Goal: Information Seeking & Learning: Learn about a topic

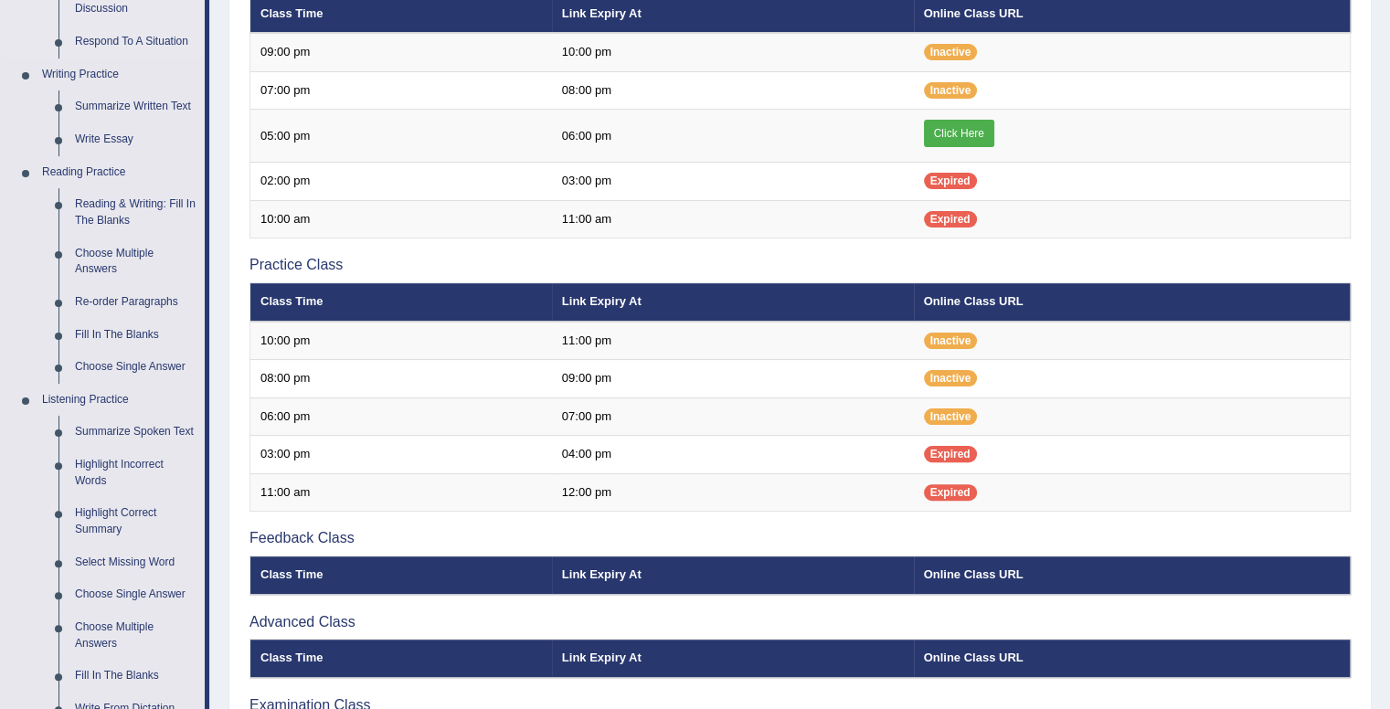
scroll to position [420, 0]
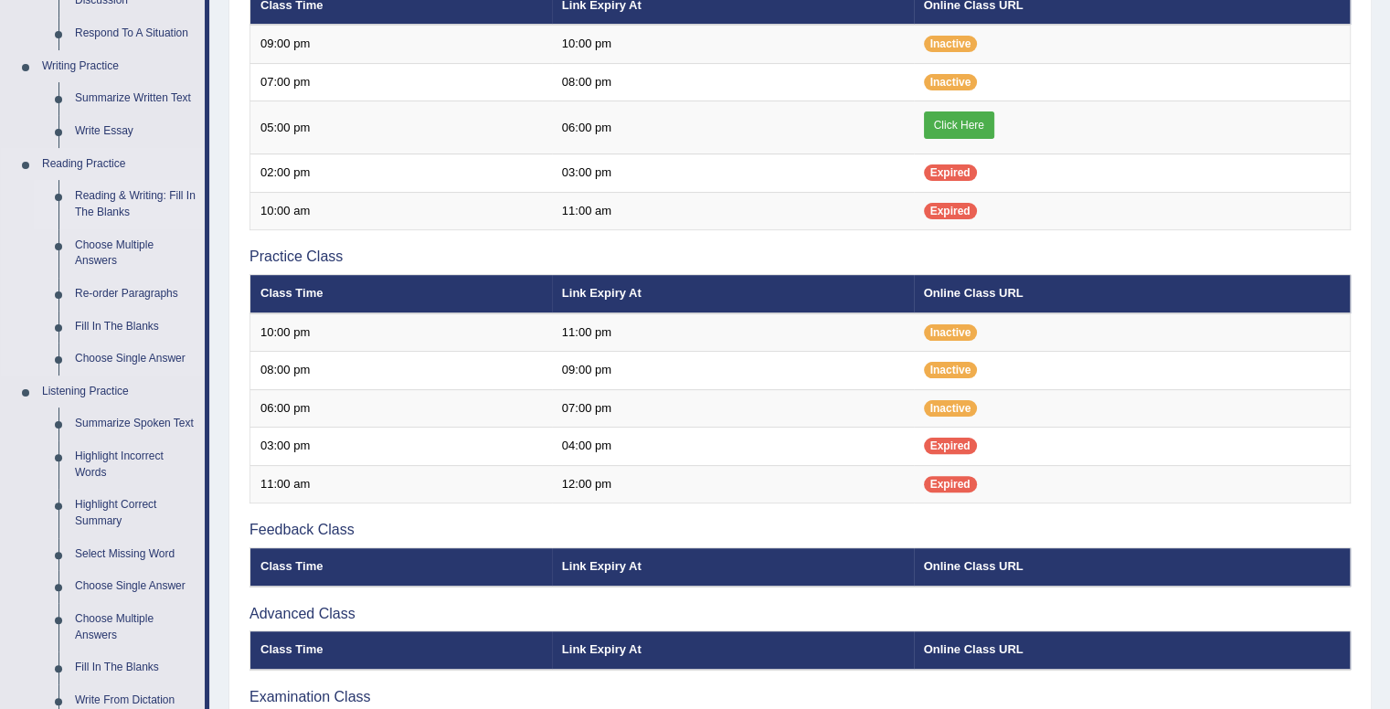
click at [107, 194] on link "Reading & Writing: Fill In The Blanks" at bounding box center [136, 204] width 138 height 48
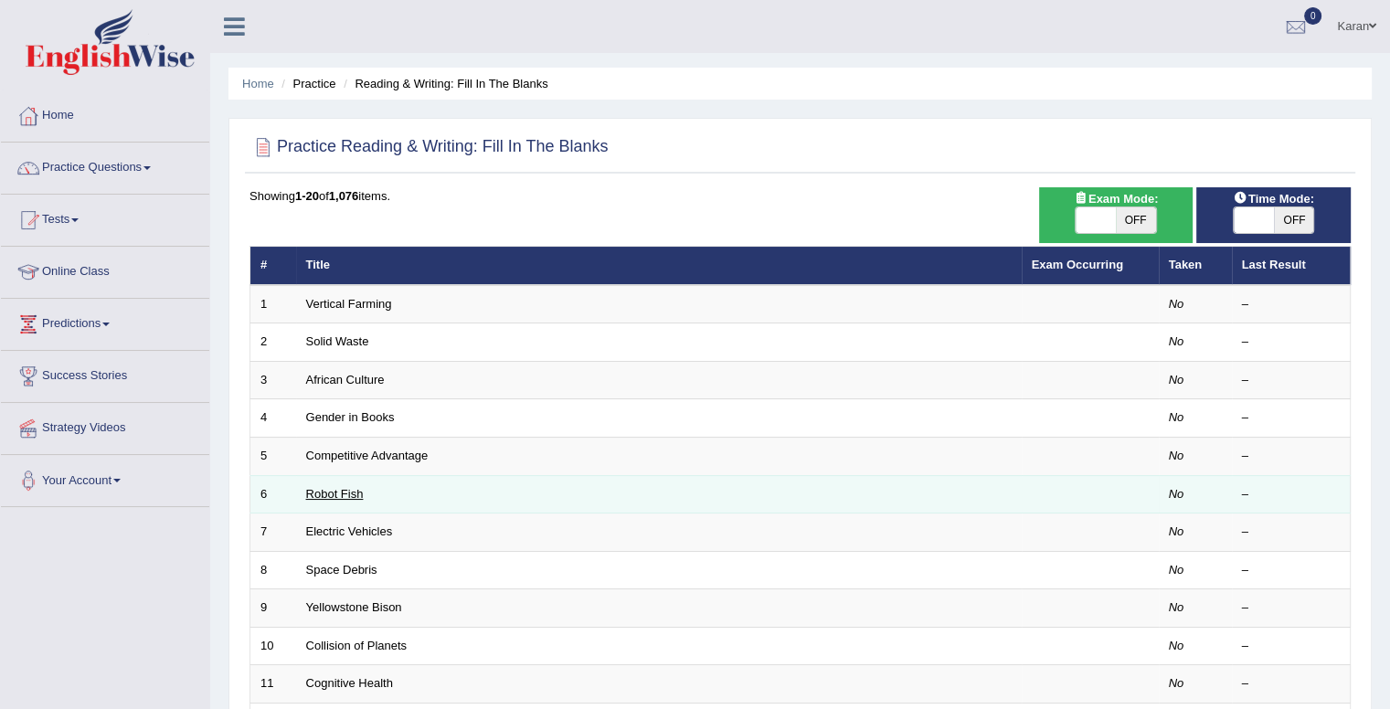
click at [336, 494] on link "Robot Fish" at bounding box center [335, 494] width 58 height 14
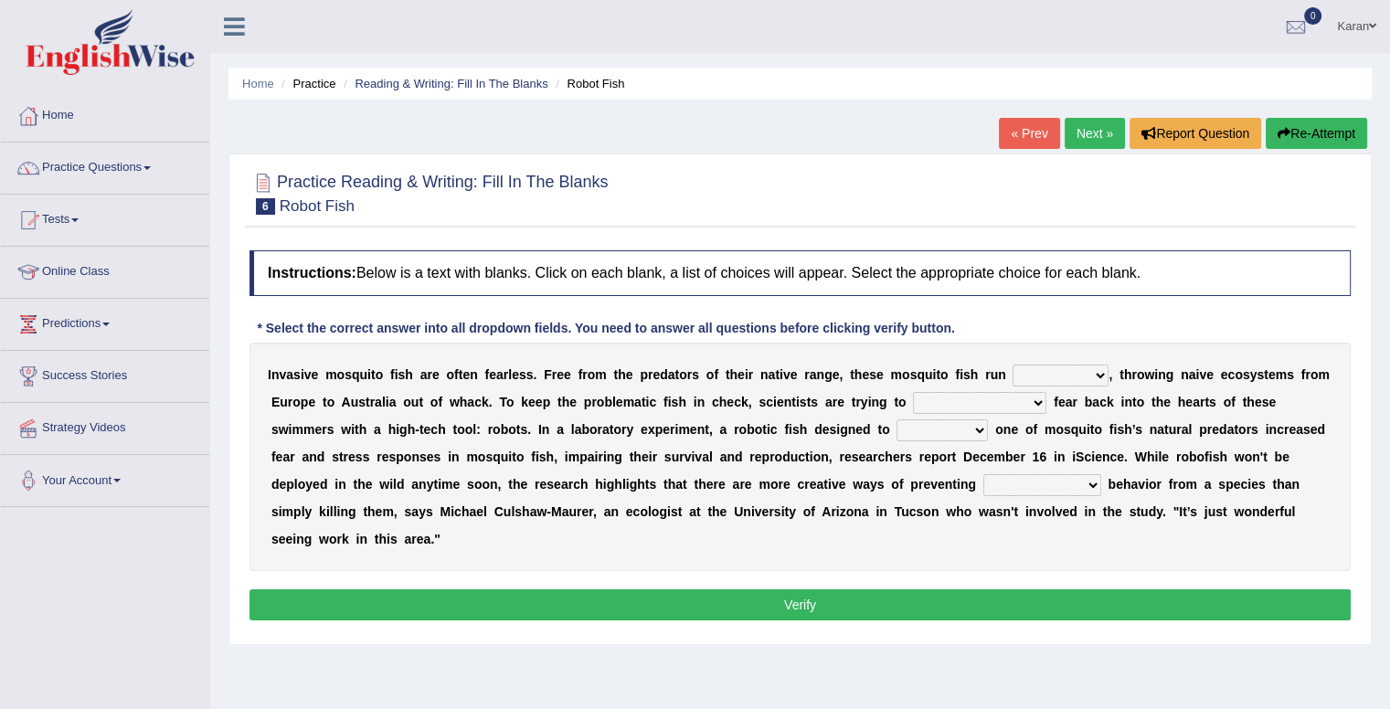
click at [1095, 370] on select "occupant flippant rampant concordant" at bounding box center [1061, 376] width 96 height 22
click at [1101, 375] on select "occupant flippant rampant concordant" at bounding box center [1061, 376] width 96 height 22
click at [1060, 374] on select "occupant flippant rampant concordant" at bounding box center [1061, 376] width 96 height 22
click at [1002, 396] on select "accept spike strike drake" at bounding box center [979, 403] width 133 height 22
click at [991, 399] on select "accept spike strike drake" at bounding box center [979, 403] width 133 height 22
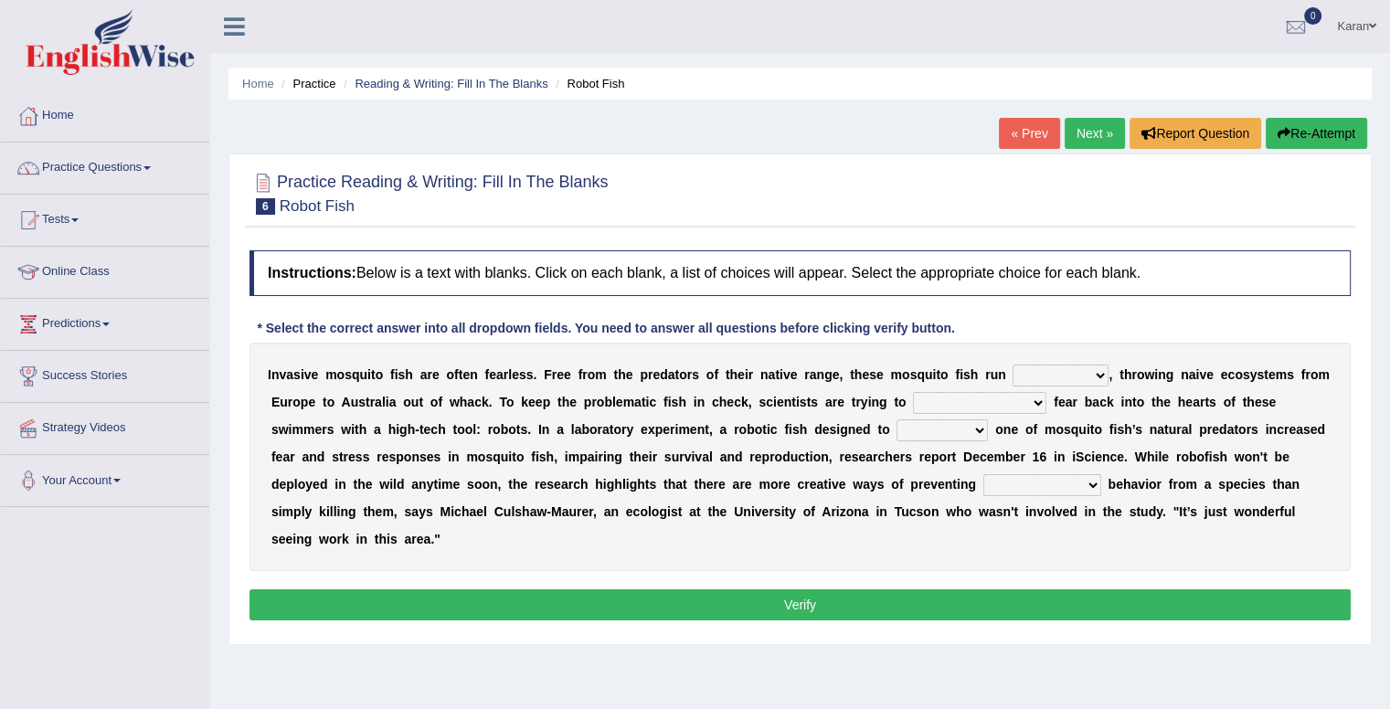
click at [897, 422] on select "bequest mimic battle conquest" at bounding box center [942, 431] width 91 height 22
select select "mimic"
click at [897, 420] on select "bequest mimic battle conquest" at bounding box center [942, 431] width 91 height 22
click at [984, 484] on select "unprivileged unprecedented uncharted unwanted" at bounding box center [1043, 485] width 118 height 22
select select "unwanted"
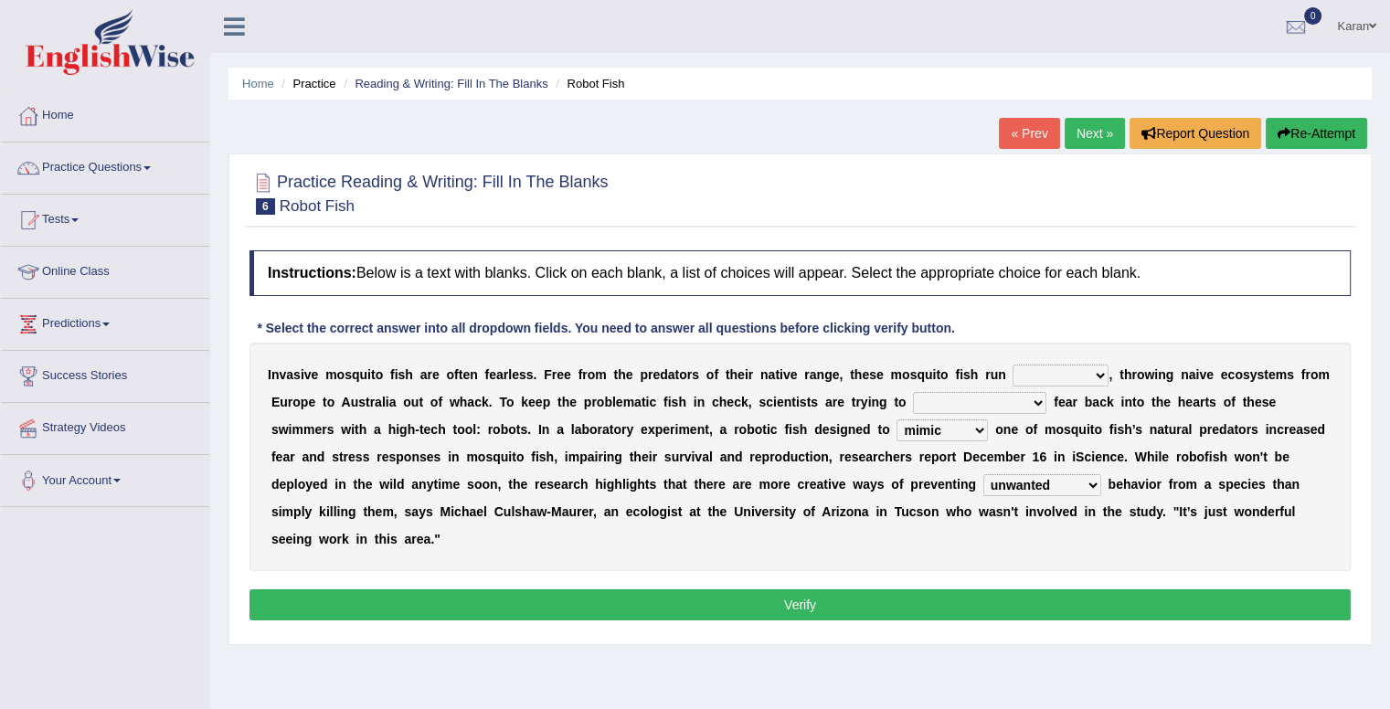
click at [984, 474] on select "unprivileged unprecedented uncharted unwanted" at bounding box center [1043, 485] width 118 height 22
click at [990, 484] on select "unprivileged unprecedented uncharted unwanted" at bounding box center [1043, 485] width 118 height 22
click at [1075, 375] on select "occupant flippant rampant concordant" at bounding box center [1061, 376] width 96 height 22
select select "rampant"
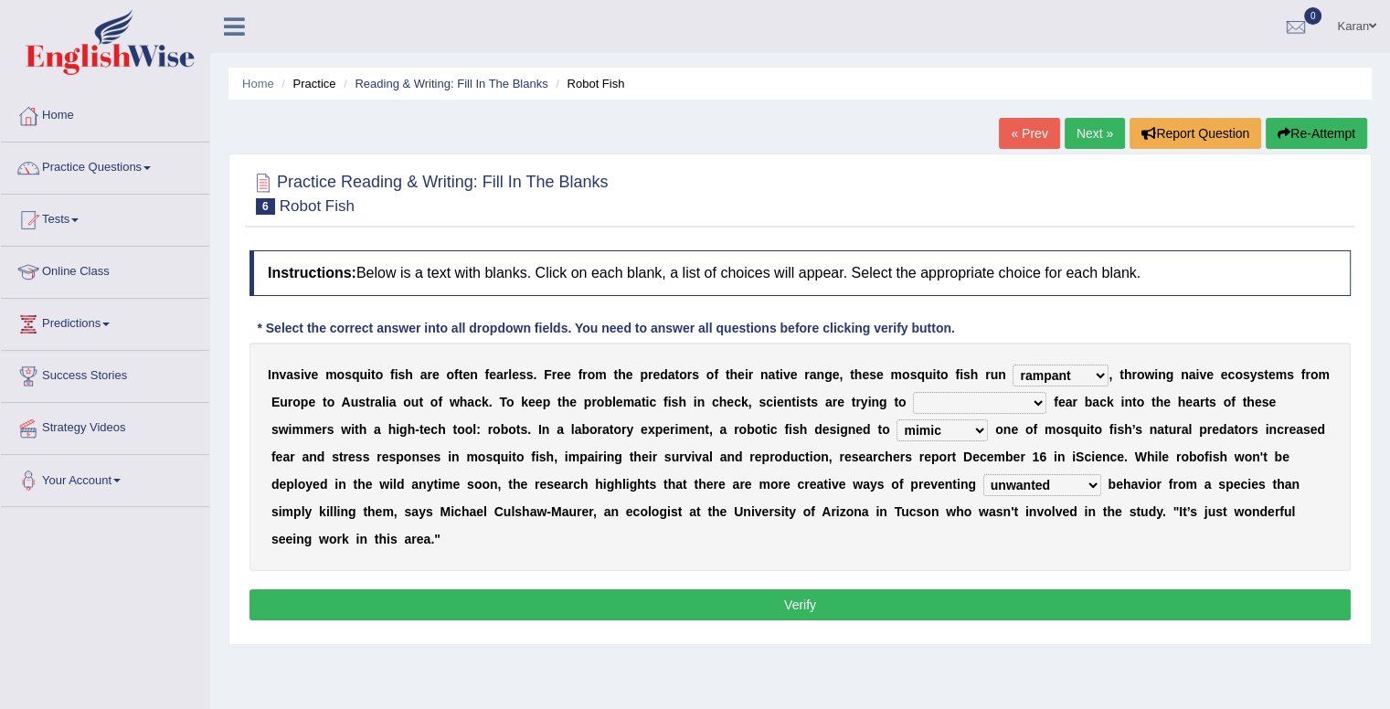
click at [1013, 365] on select "occupant flippant rampant concordant" at bounding box center [1061, 376] width 96 height 22
click at [955, 399] on select "accept spike strike drake" at bounding box center [979, 403] width 133 height 22
select select "strike"
click at [913, 392] on select "accept spike strike drake" at bounding box center [979, 403] width 133 height 22
click at [984, 485] on select "unprivileged unprecedented uncharted unwanted" at bounding box center [1043, 485] width 118 height 22
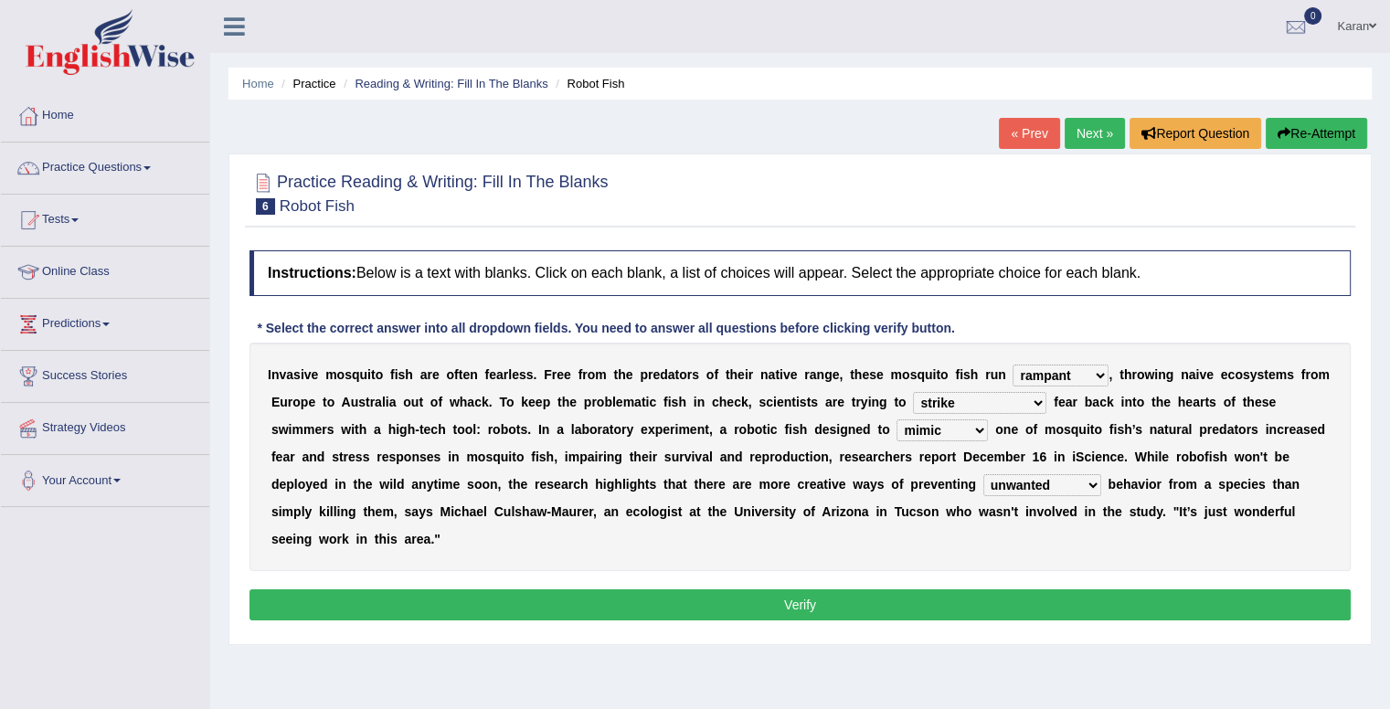
select select "unprecedented"
click at [984, 474] on select "unprivileged unprecedented uncharted unwanted" at bounding box center [1043, 485] width 118 height 22
click at [984, 595] on button "Verify" at bounding box center [800, 605] width 1101 height 31
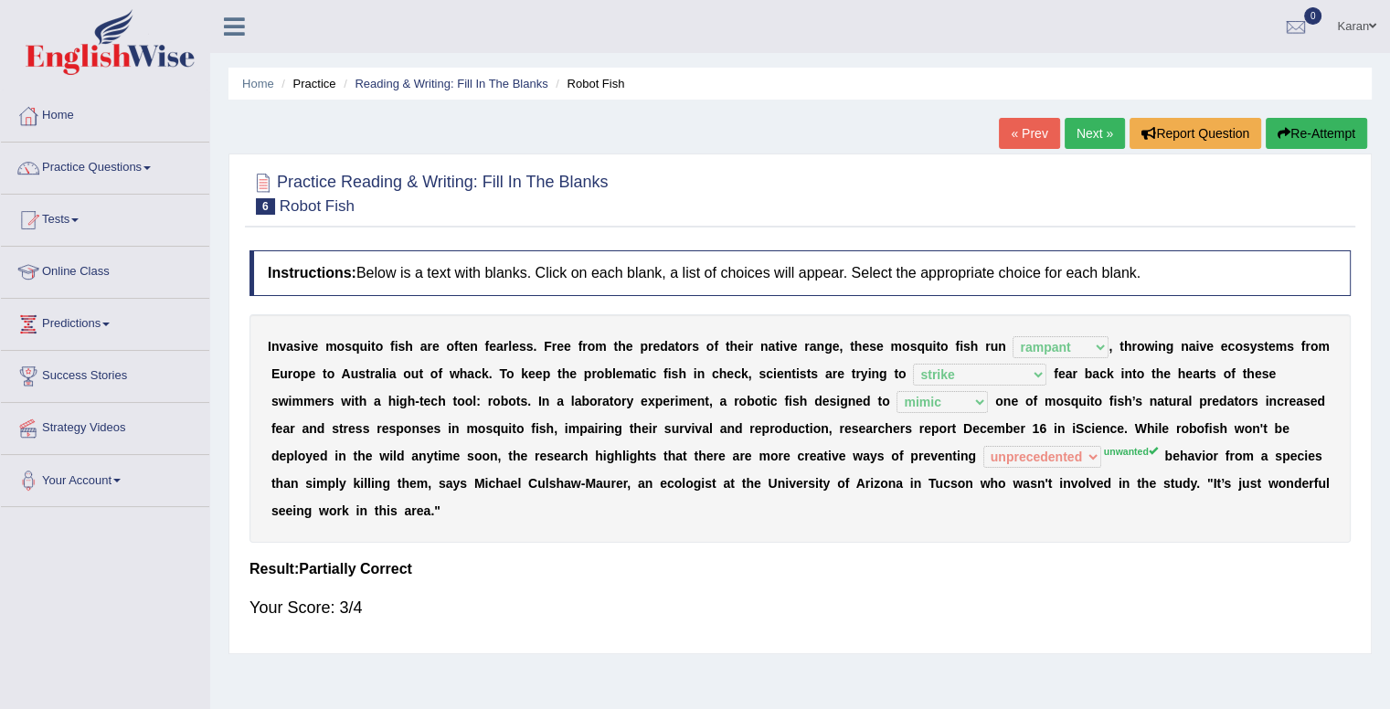
click at [1099, 132] on link "Next »" at bounding box center [1095, 133] width 60 height 31
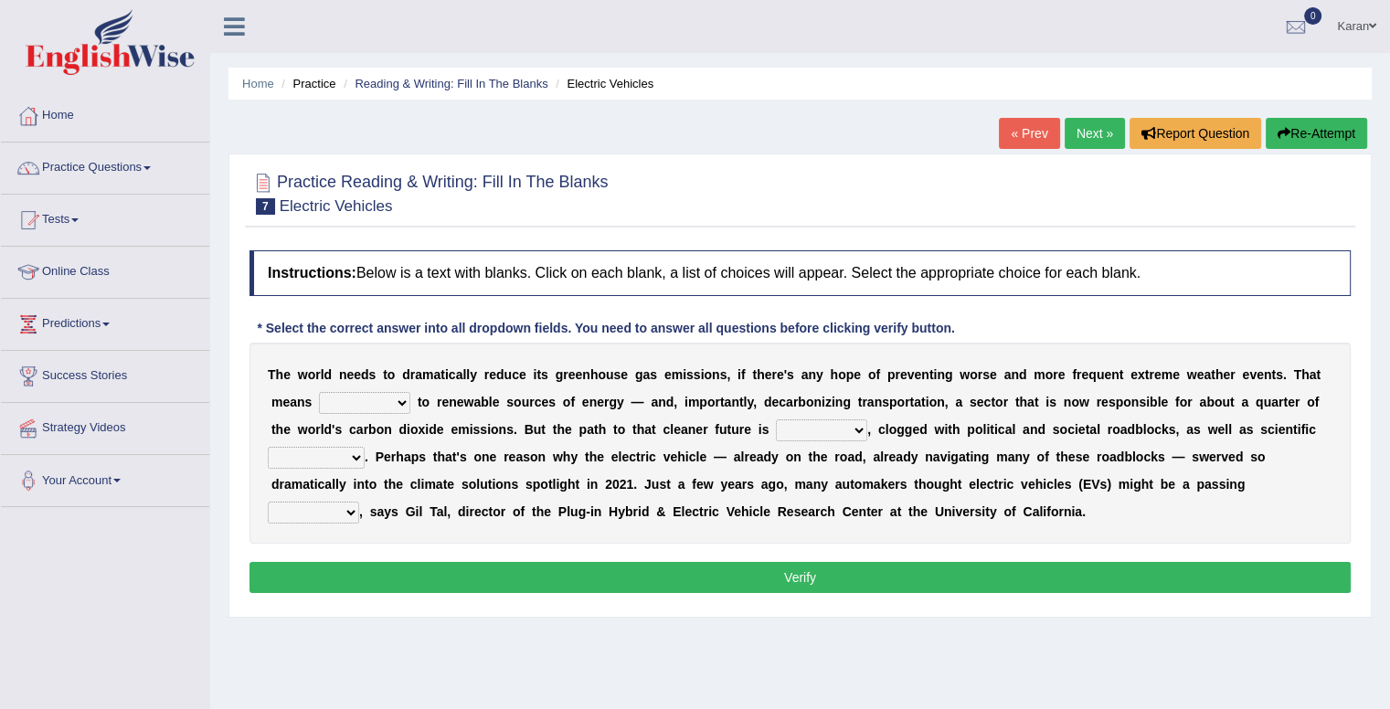
click at [396, 407] on select "grafting drafting crafting shifting" at bounding box center [364, 403] width 91 height 22
select select "shifting"
click at [319, 392] on select "grafting drafting crafting shifting" at bounding box center [364, 403] width 91 height 22
click at [809, 435] on select "daunting daunted daunt dauntless" at bounding box center [821, 431] width 91 height 22
click at [776, 420] on select "daunting daunted daunt dauntless" at bounding box center [821, 431] width 91 height 22
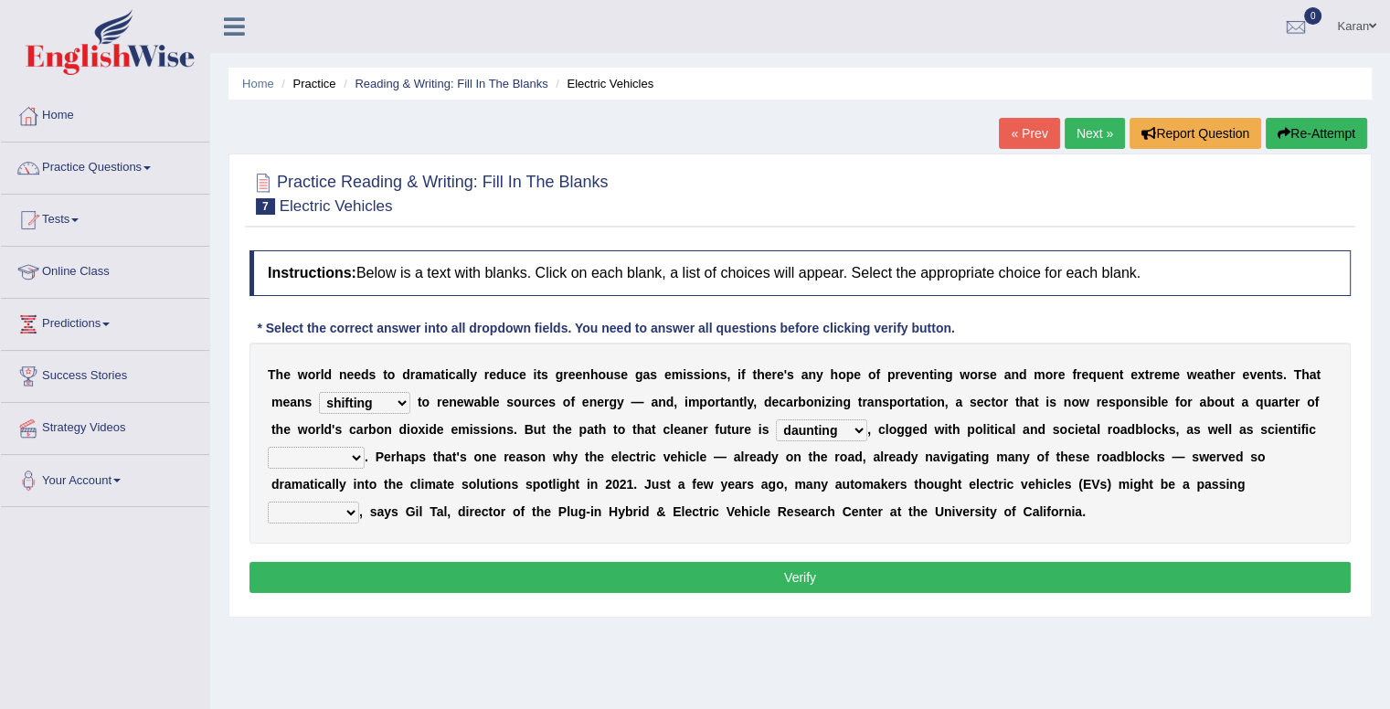
click at [845, 422] on select "daunting daunted daunt dauntless" at bounding box center [821, 431] width 91 height 22
select select "daunted"
click at [776, 420] on select "daunting daunted daunt dauntless" at bounding box center [821, 431] width 91 height 22
click at [343, 458] on select "spectacles obstacles tentacles receptacles" at bounding box center [316, 458] width 97 height 22
select select "obstacles"
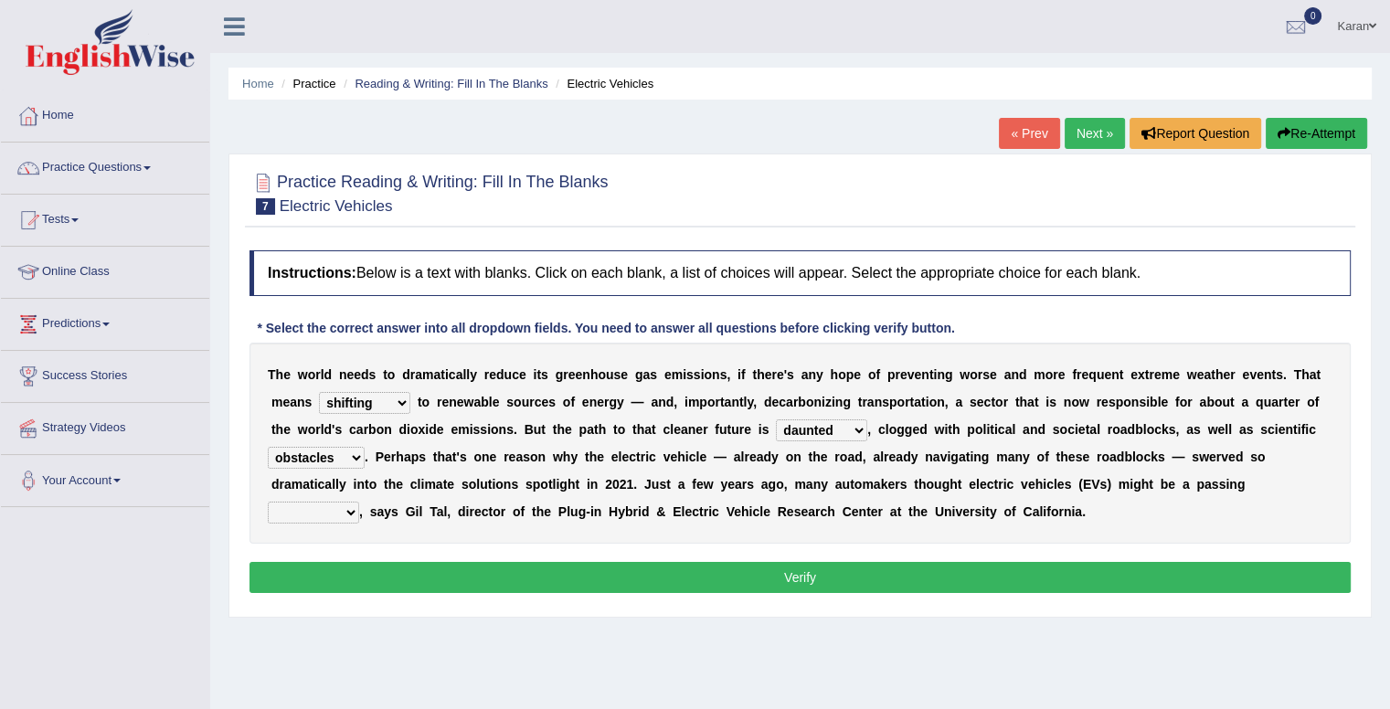
click at [268, 447] on select "spectacles obstacles tentacles receptacles" at bounding box center [316, 458] width 97 height 22
click at [336, 509] on select "fad gad tad lad" at bounding box center [313, 513] width 91 height 22
select select "tad"
click at [268, 502] on select "fad gad tad lad" at bounding box center [313, 513] width 91 height 22
click at [366, 581] on button "Verify" at bounding box center [800, 577] width 1101 height 31
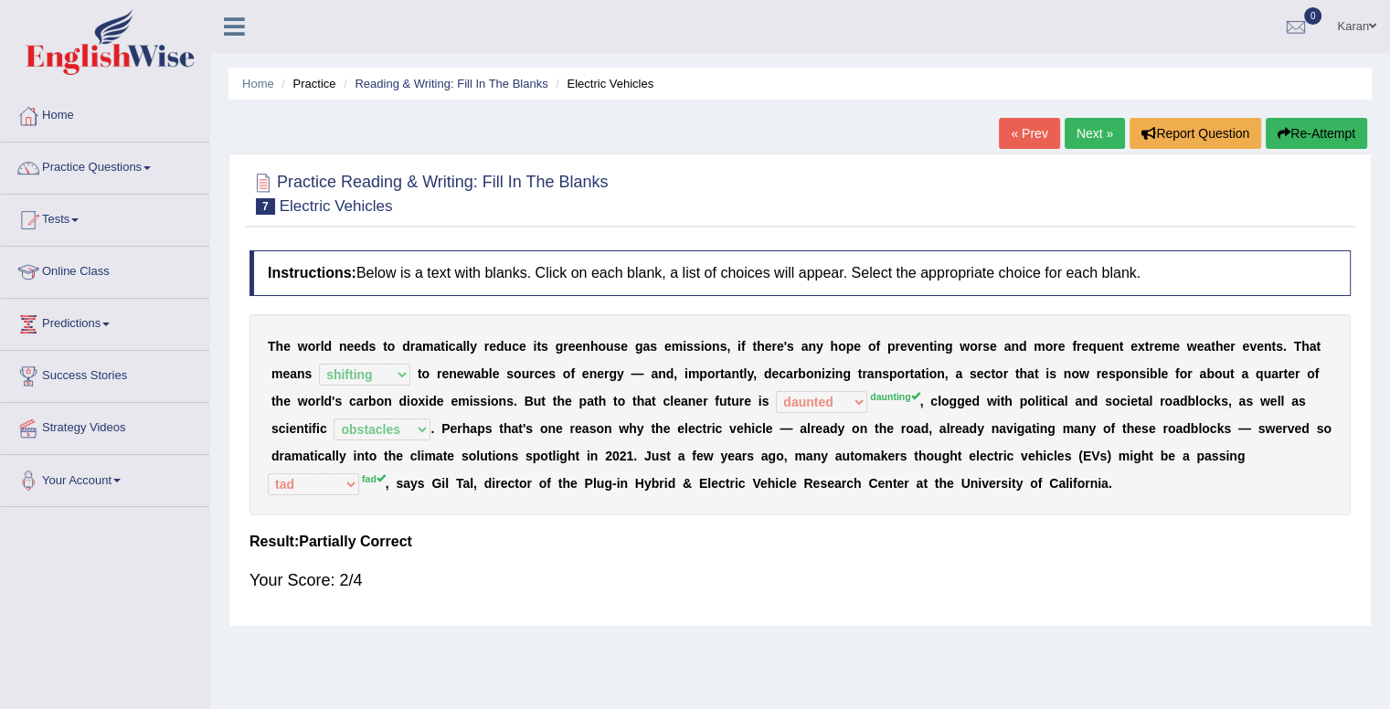
click at [1079, 130] on link "Next »" at bounding box center [1095, 133] width 60 height 31
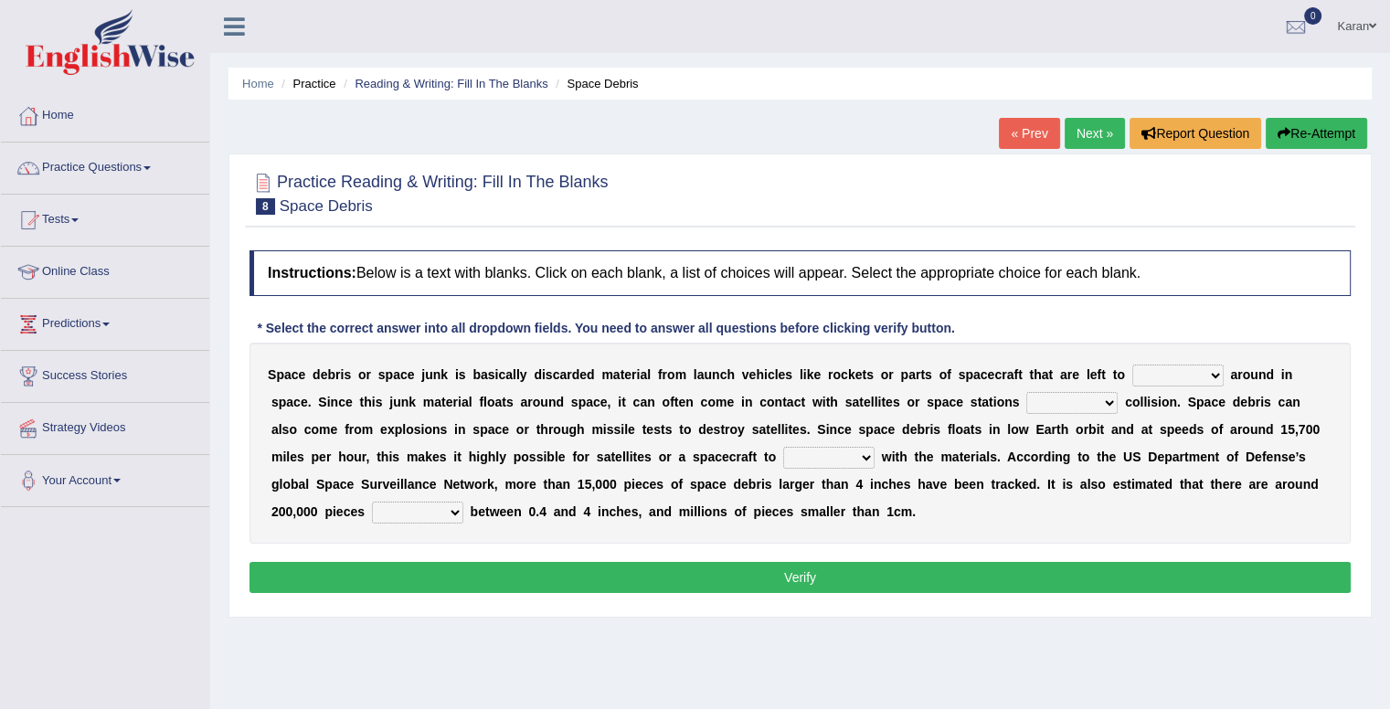
click at [1378, 488] on div "Home Practice Reading & Writing: Fill In The Blanks Space Debris « Prev Next » …" at bounding box center [800, 457] width 1180 height 914
click at [1170, 367] on select "twist center roam loll" at bounding box center [1178, 376] width 91 height 22
select select "roam"
click at [1133, 365] on select "twist center roam loll" at bounding box center [1178, 376] width 91 height 22
click at [1087, 400] on select "risks risk risked risking" at bounding box center [1072, 403] width 91 height 22
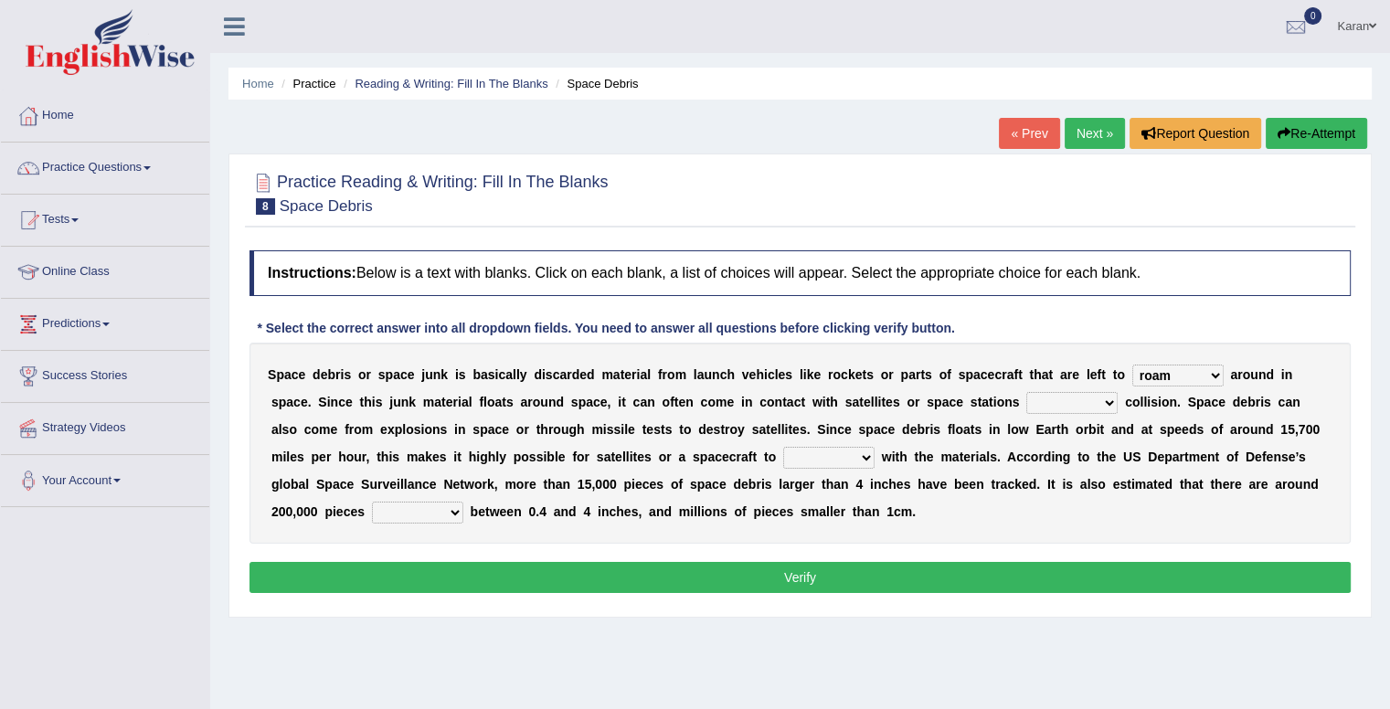
select select "risks"
click at [1027, 392] on select "risks risk risked risking" at bounding box center [1072, 403] width 91 height 22
click at [783, 447] on select "collect collate collide collocate" at bounding box center [828, 458] width 91 height 22
select select "collide"
click at [783, 447] on select "collect collate collide collocate" at bounding box center [828, 458] width 91 height 22
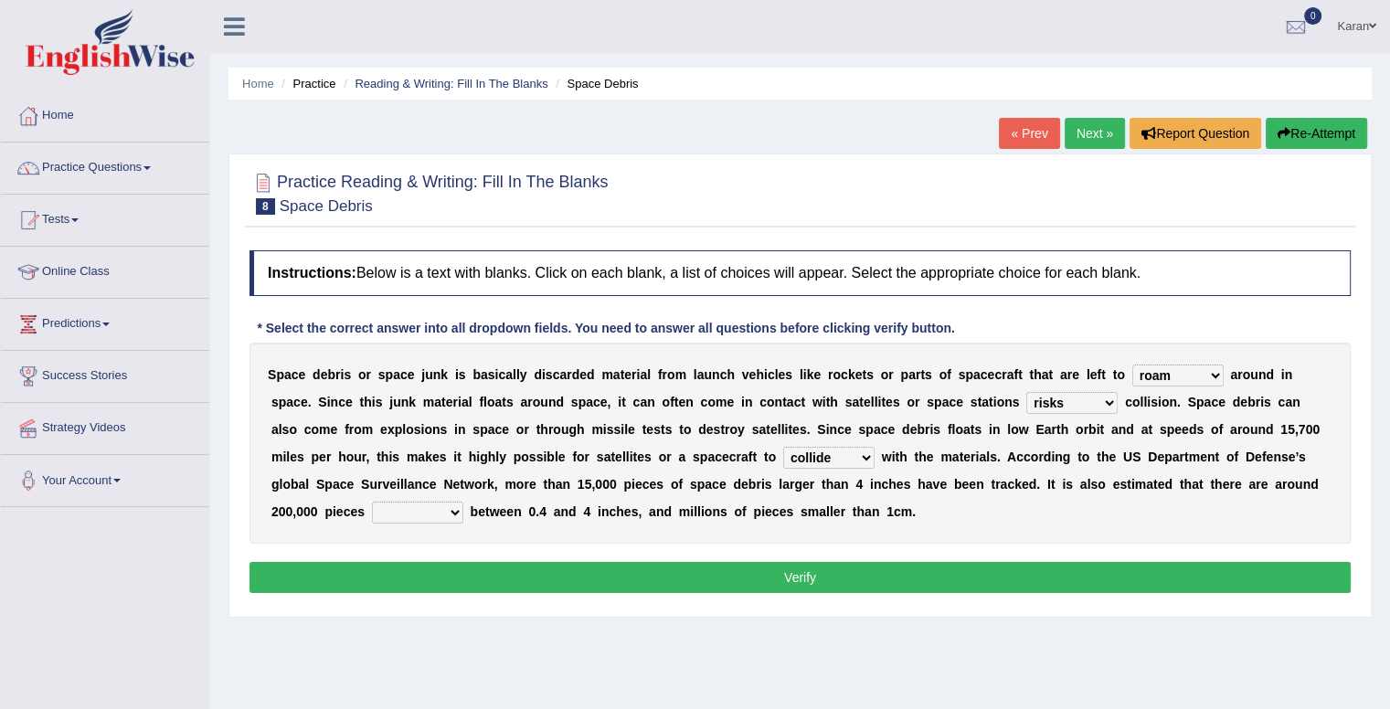
click at [372, 505] on select "sized sizing size sizes" at bounding box center [417, 513] width 91 height 22
select select "sized"
click at [372, 502] on select "sized sizing size sizes" at bounding box center [417, 513] width 91 height 22
click at [423, 571] on button "Verify" at bounding box center [800, 577] width 1101 height 31
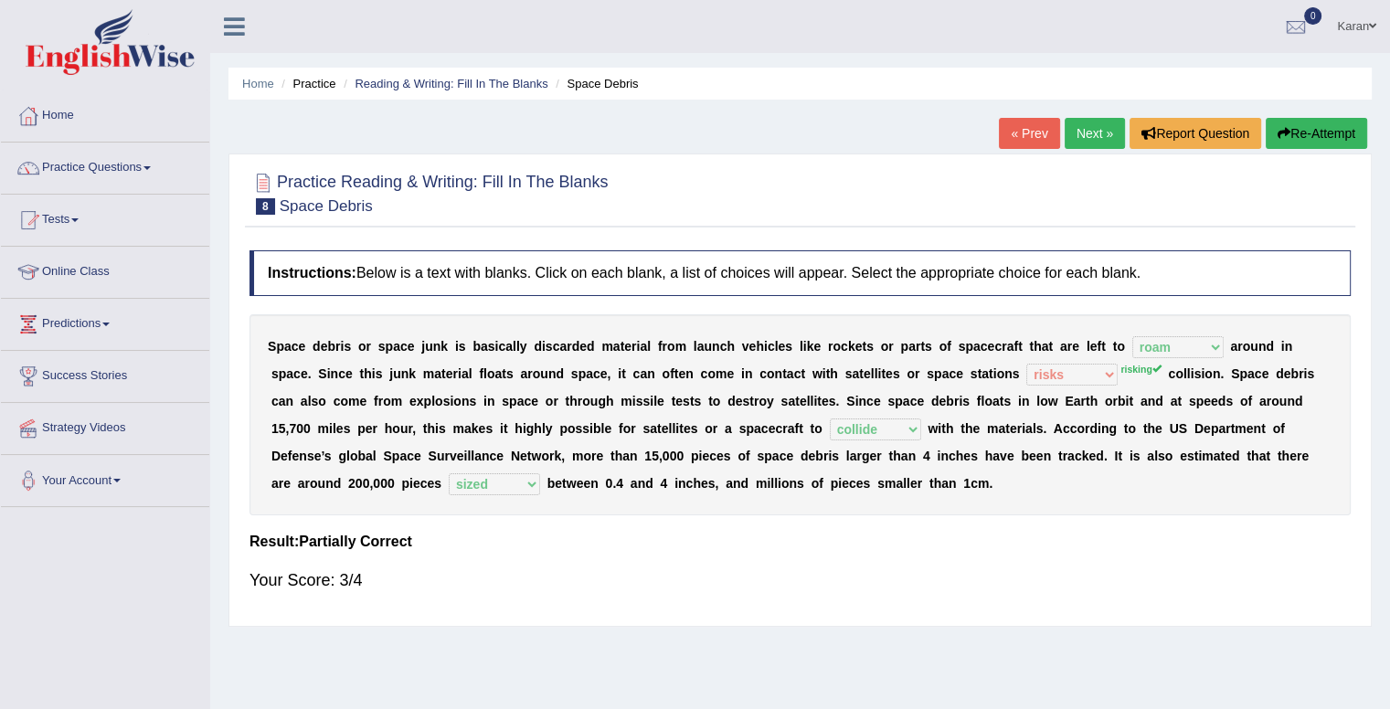
click at [1088, 141] on link "Next »" at bounding box center [1095, 133] width 60 height 31
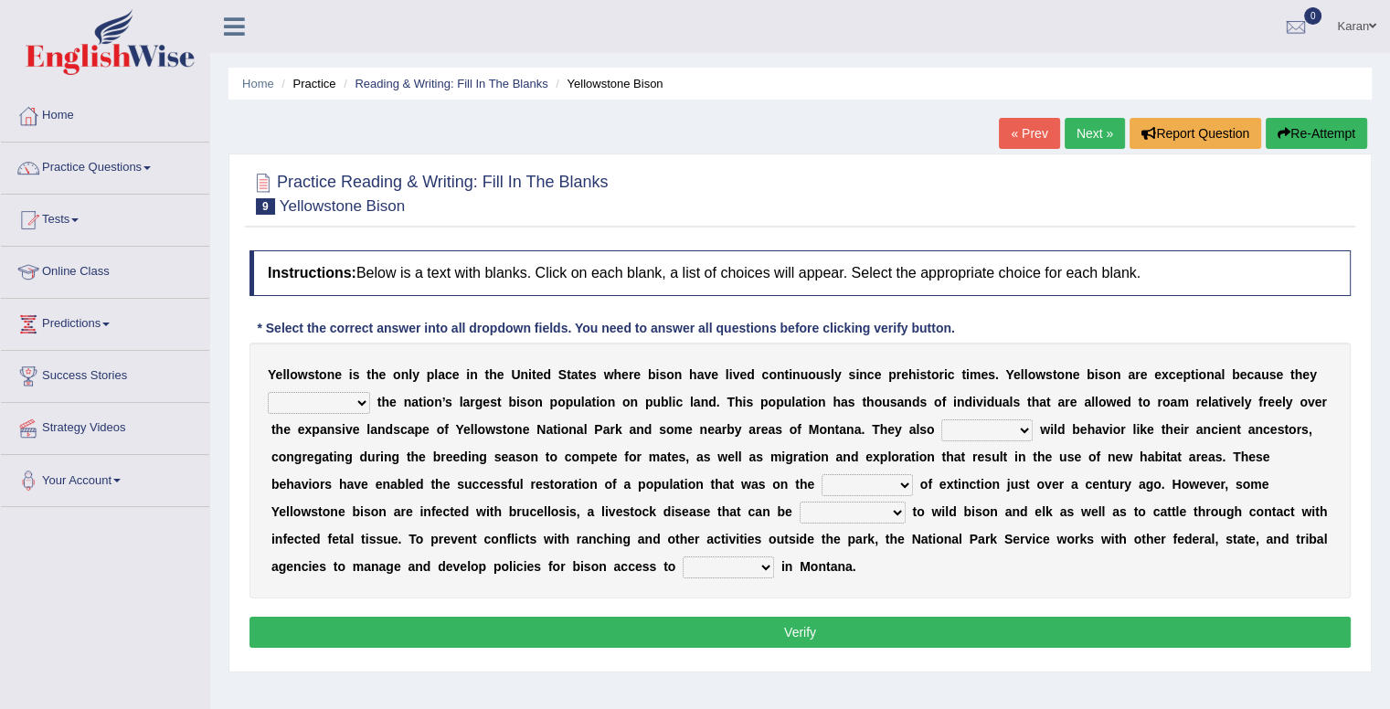
click at [285, 403] on select "congregate comprise consist compromise" at bounding box center [319, 403] width 102 height 22
select select "comprise"
click at [268, 392] on select "congregate comprise consist compromise" at bounding box center [319, 403] width 102 height 22
click at [991, 429] on select "exhibit disregard resist encourage" at bounding box center [986, 431] width 91 height 22
select select "disregard"
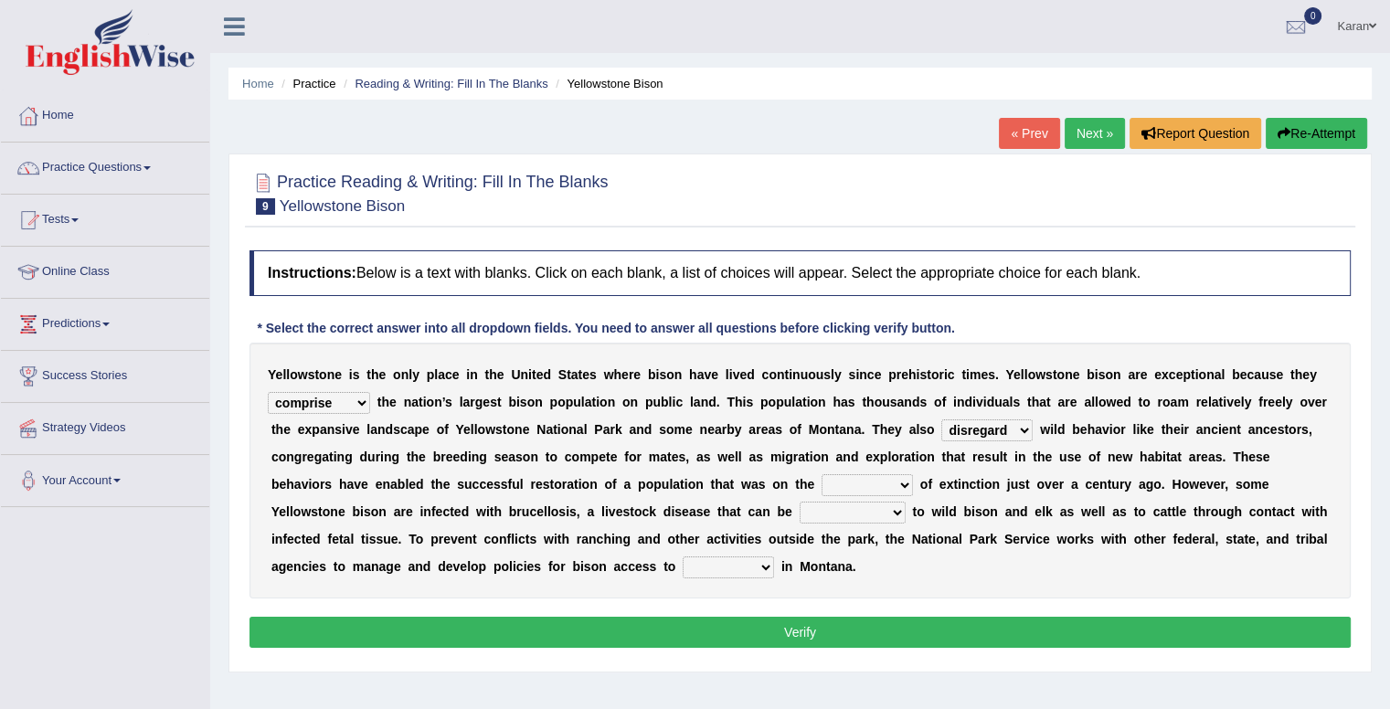
click at [941, 420] on select "exhibit disregard resist encourage" at bounding box center [986, 431] width 91 height 22
click at [888, 484] on select "brine brink danger brindle" at bounding box center [867, 485] width 91 height 22
select select "brink"
click at [822, 474] on select "brine brink danger brindle" at bounding box center [867, 485] width 91 height 22
click at [868, 507] on select "transplanted transported transgressed transmitted" at bounding box center [853, 513] width 106 height 22
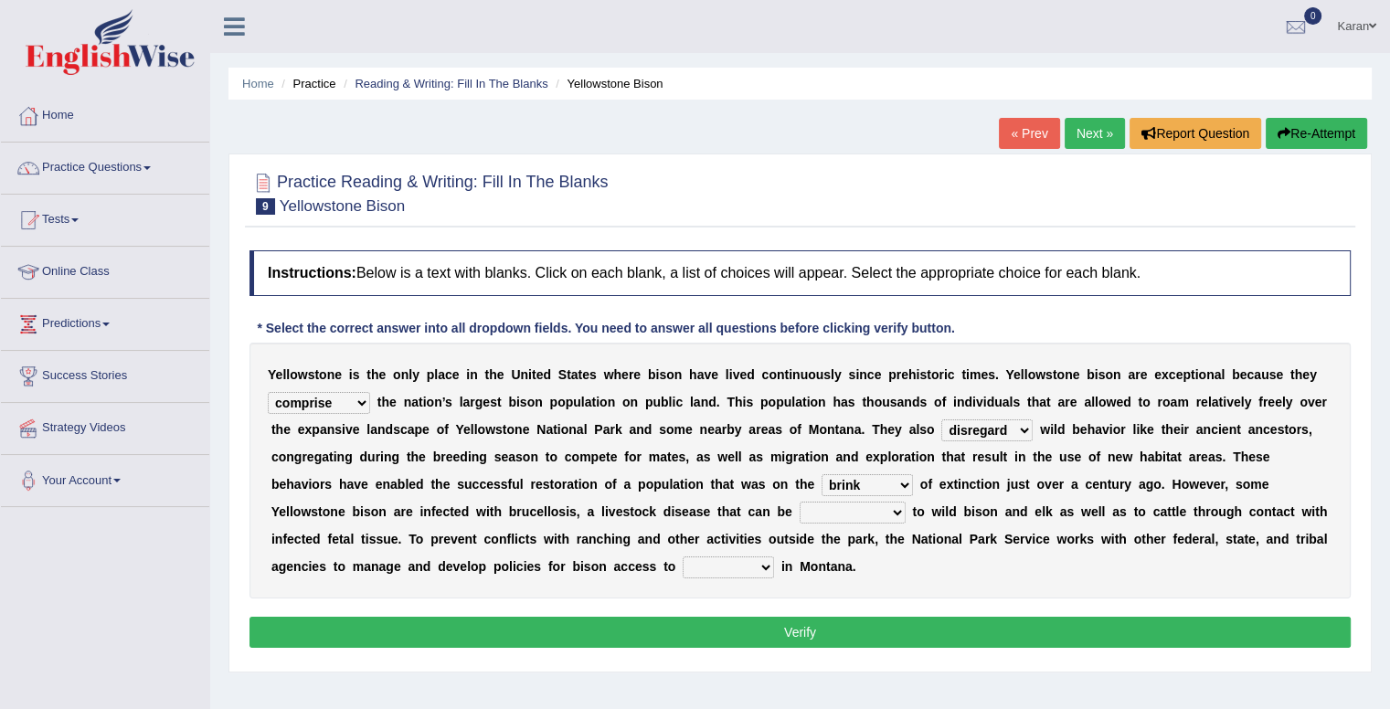
select select "transmitted"
click at [800, 502] on select "transplanted transported transgressed transmitted" at bounding box center [853, 513] width 106 height 22
click at [754, 564] on select "habitat habitat habitant food" at bounding box center [728, 568] width 91 height 22
select select "habitat"
click at [683, 557] on select "habitat habitat habitant food" at bounding box center [728, 568] width 91 height 22
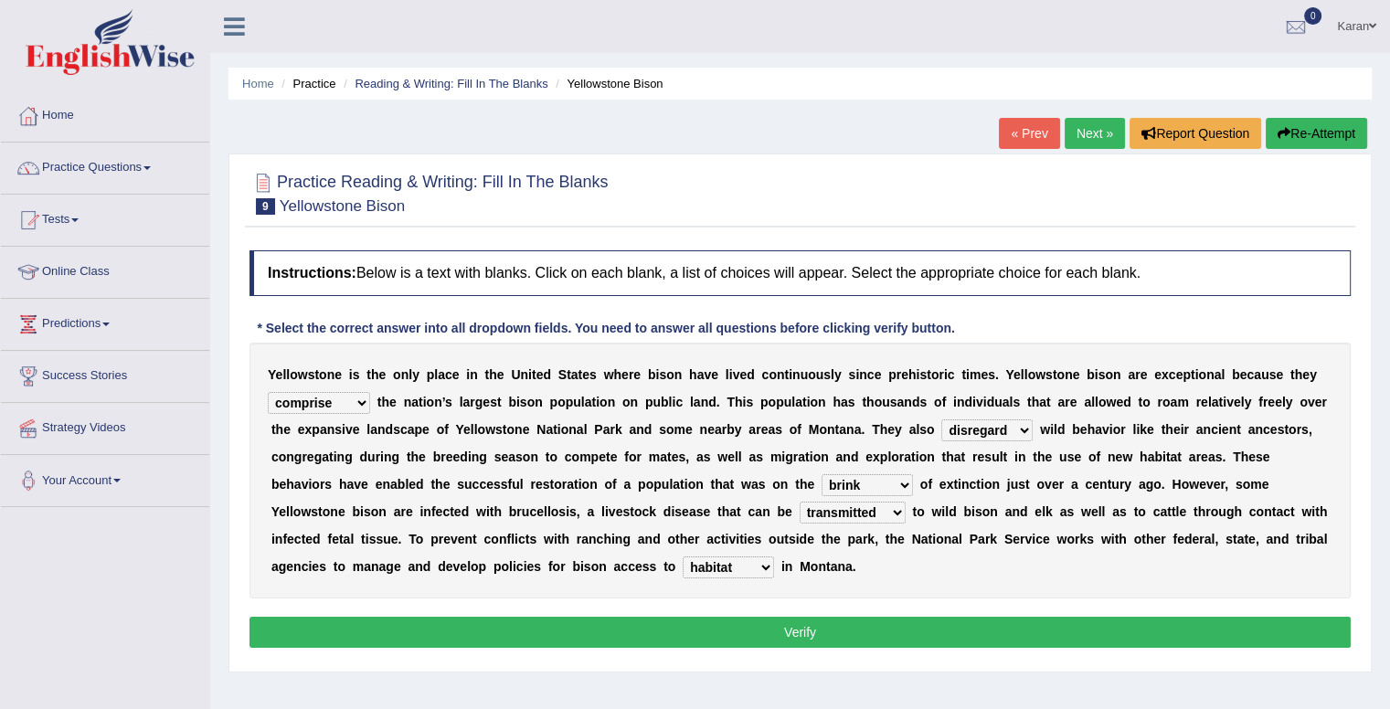
click at [809, 623] on button "Verify" at bounding box center [800, 632] width 1101 height 31
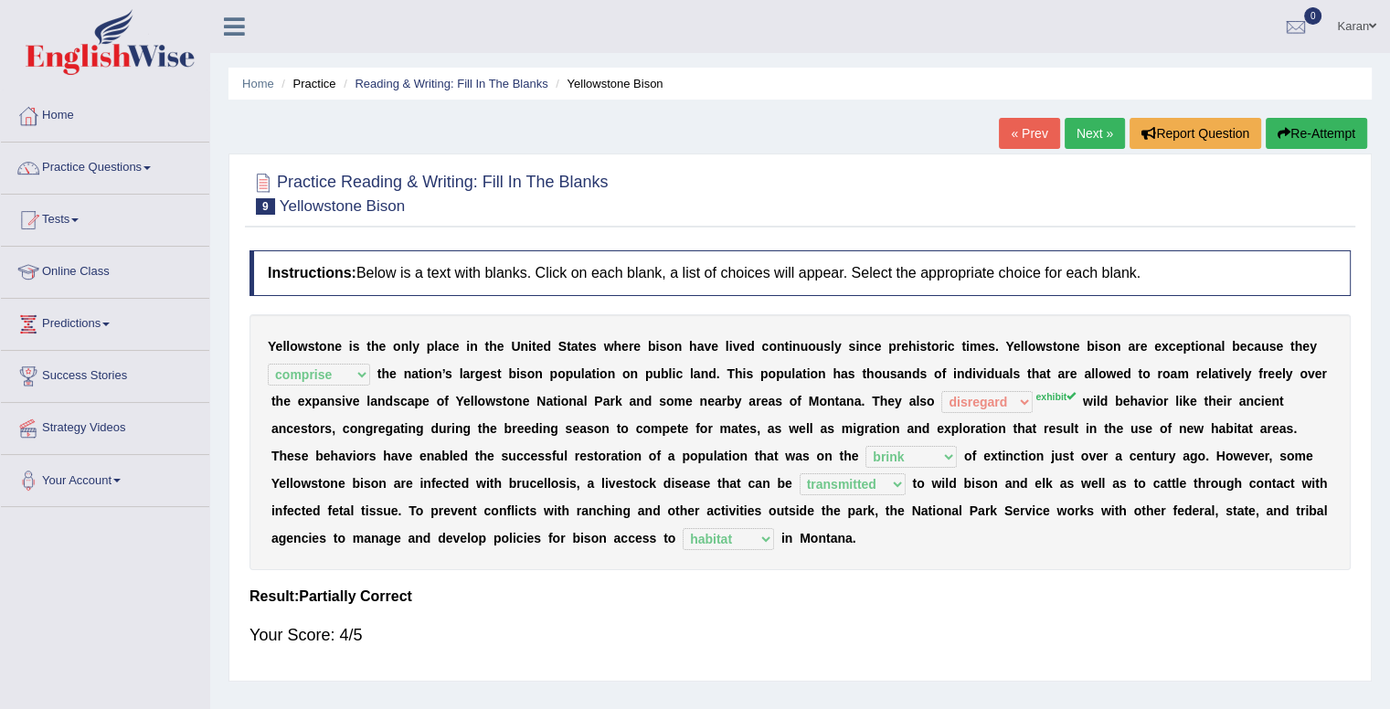
click at [1104, 133] on link "Next »" at bounding box center [1095, 133] width 60 height 31
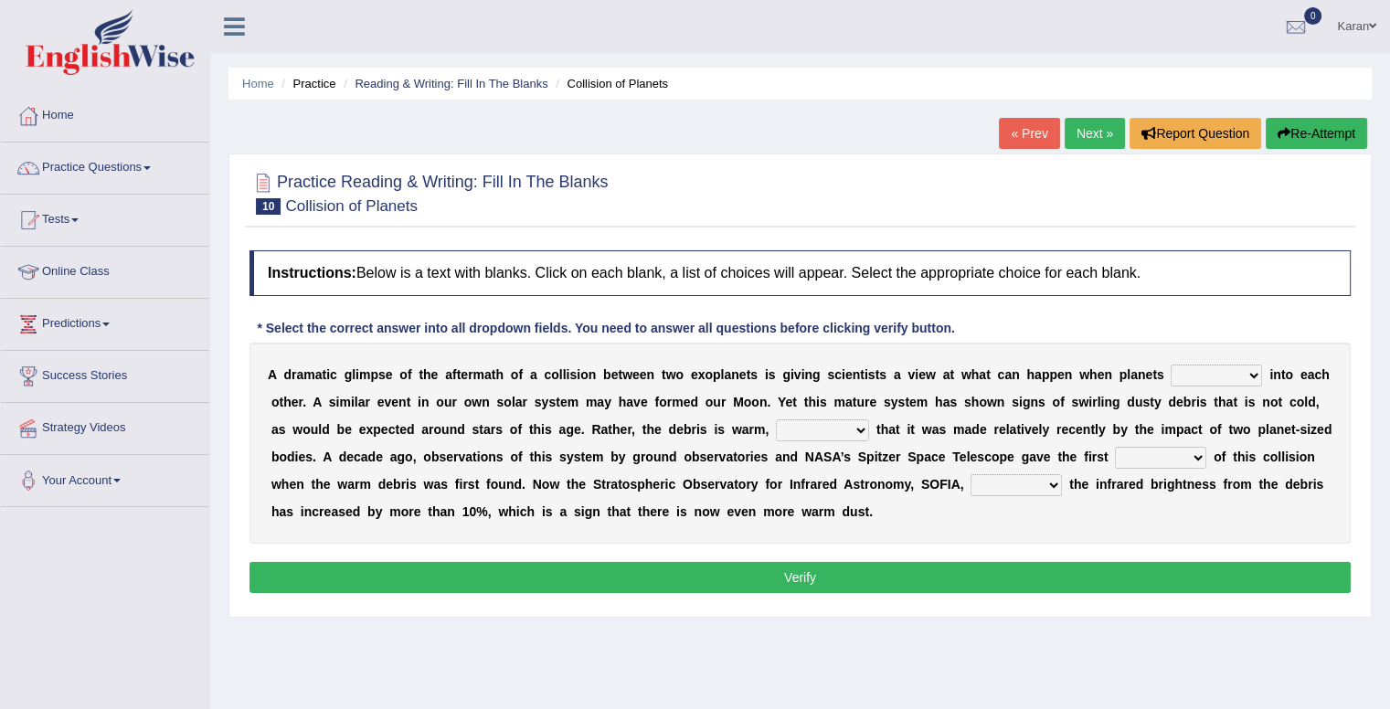
click at [1251, 368] on select "crash explore roam implode" at bounding box center [1216, 376] width 91 height 22
select select "crash"
click at [1171, 365] on select "crash explore roam implode" at bounding box center [1216, 376] width 91 height 22
click at [829, 430] on select "reinforcing sentencing forging conducing" at bounding box center [822, 431] width 93 height 22
select select "forging"
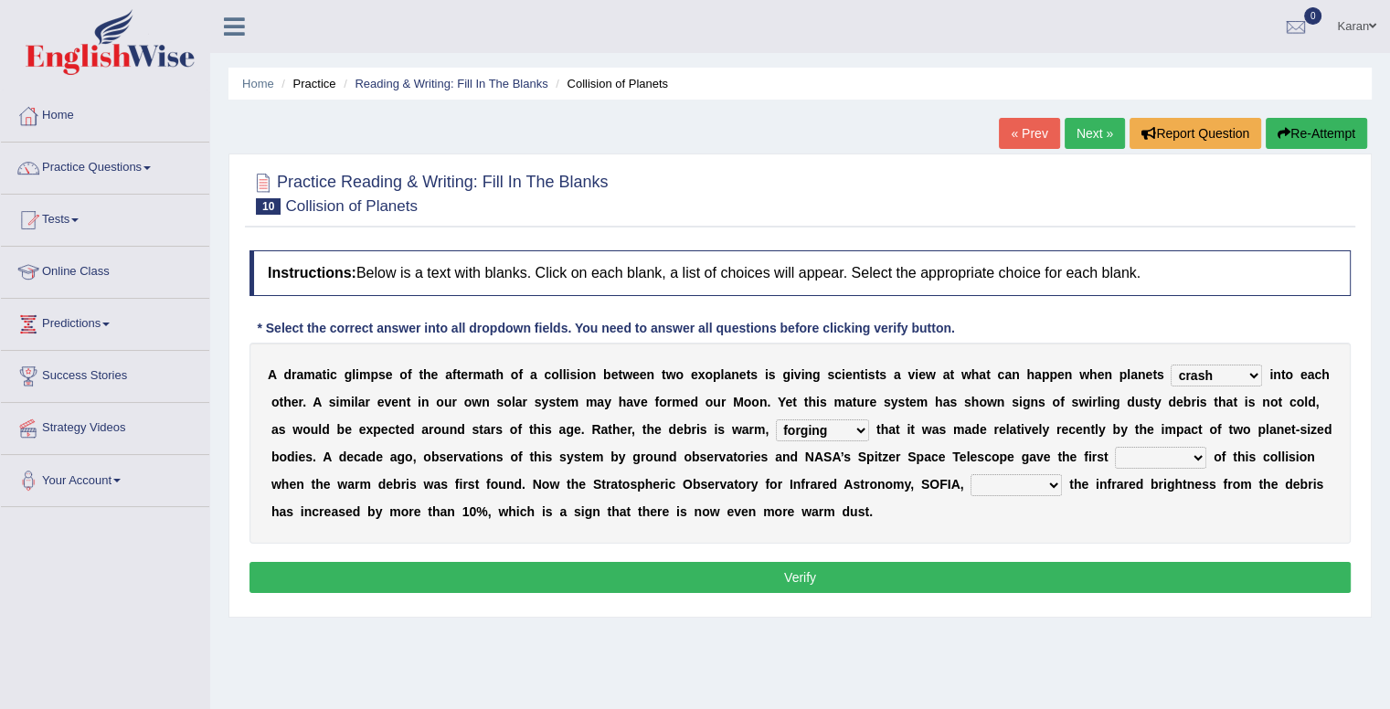
click at [776, 420] on select "reinforcing sentencing forging conducing" at bounding box center [822, 431] width 93 height 22
click at [1149, 461] on select "pints faints hints taints" at bounding box center [1160, 458] width 91 height 22
select select "hints"
click at [1115, 447] on select "pints faints hints taints" at bounding box center [1160, 458] width 91 height 22
click at [1036, 491] on select "concealed revealed repealed unsealed" at bounding box center [1016, 485] width 91 height 22
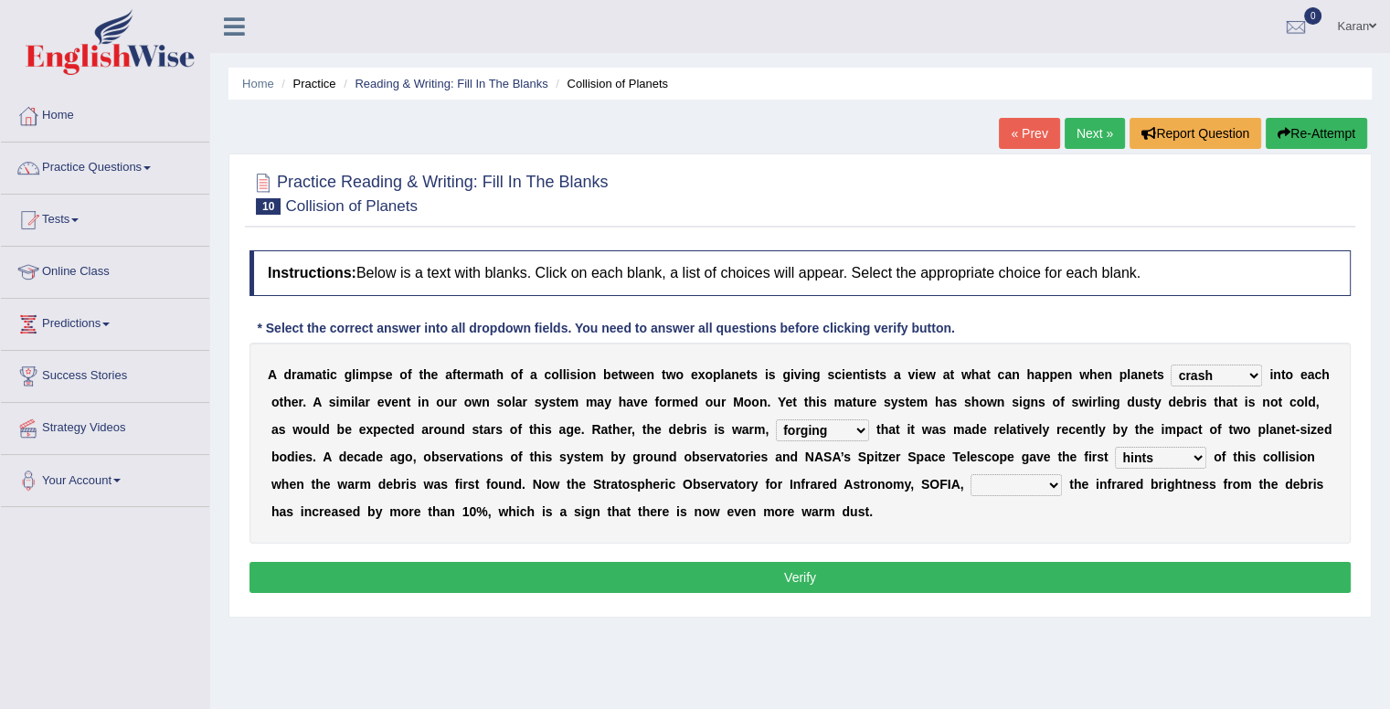
select select "revealed"
click at [971, 474] on select "concealed revealed repealed unsealed" at bounding box center [1016, 485] width 91 height 22
click at [999, 573] on button "Verify" at bounding box center [800, 577] width 1101 height 31
